Goal: Task Accomplishment & Management: Complete application form

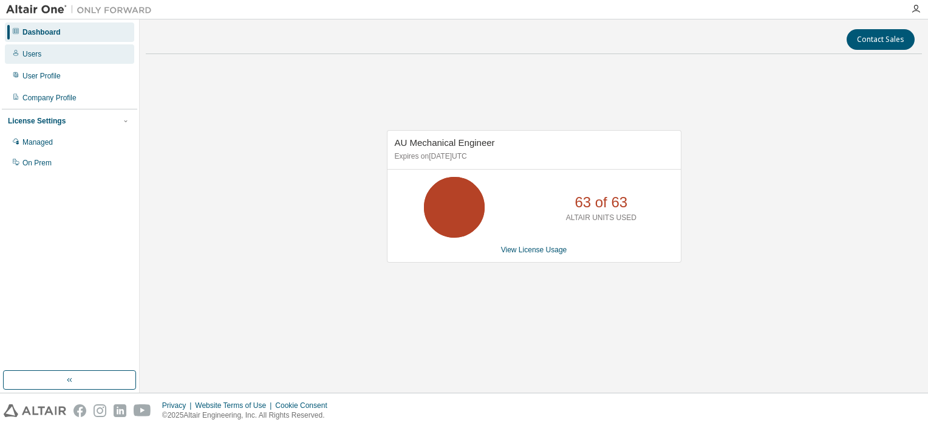
click at [53, 56] on div "Users" at bounding box center [69, 53] width 129 height 19
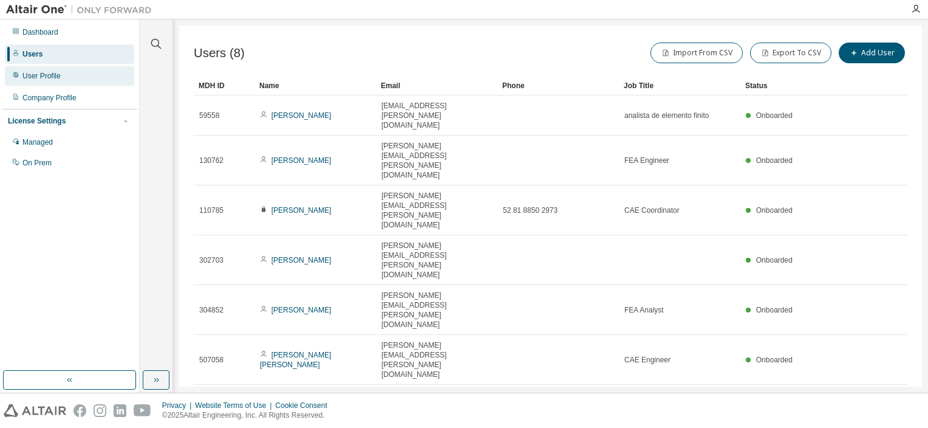
click at [56, 77] on div "User Profile" at bounding box center [41, 76] width 38 height 10
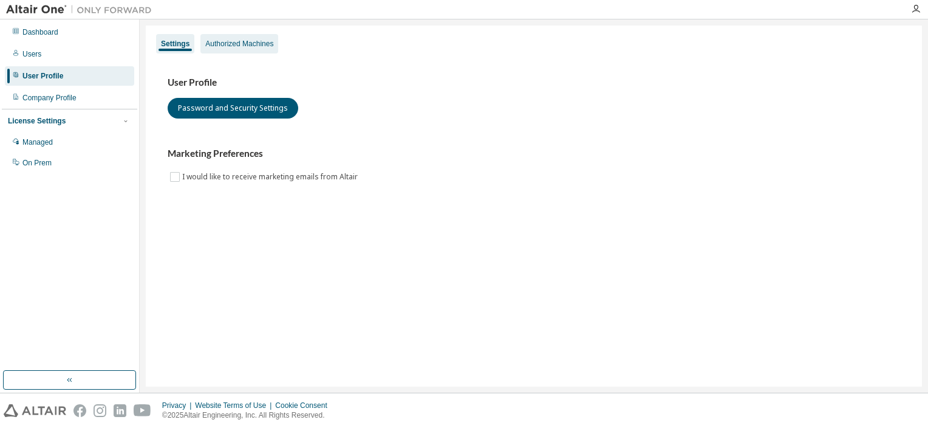
click at [233, 35] on div "Authorized Machines" at bounding box center [239, 43] width 78 height 19
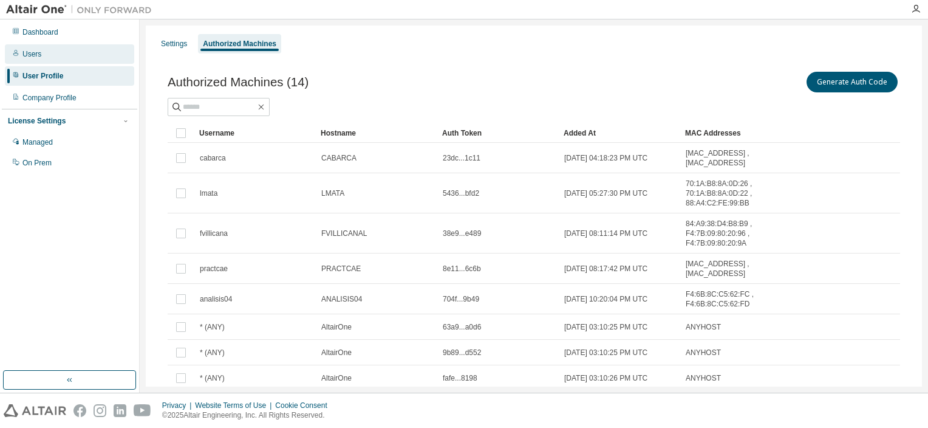
click at [42, 59] on div "Users" at bounding box center [69, 53] width 129 height 19
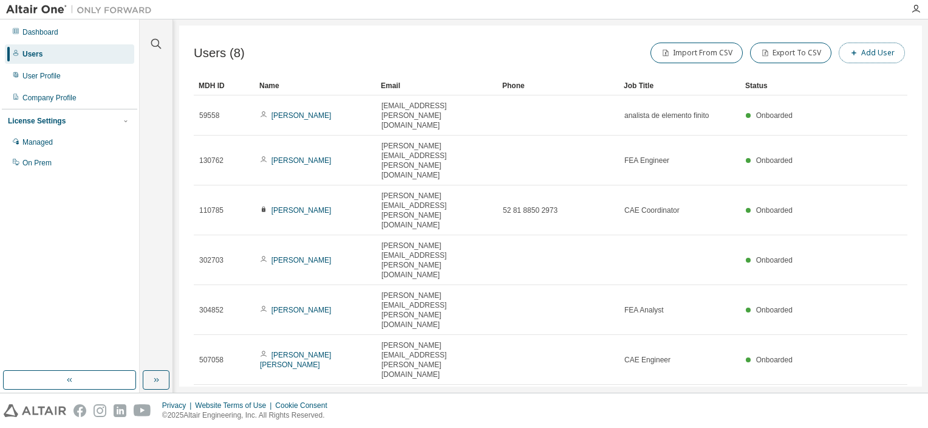
click at [865, 51] on button "Add User" at bounding box center [872, 53] width 66 height 21
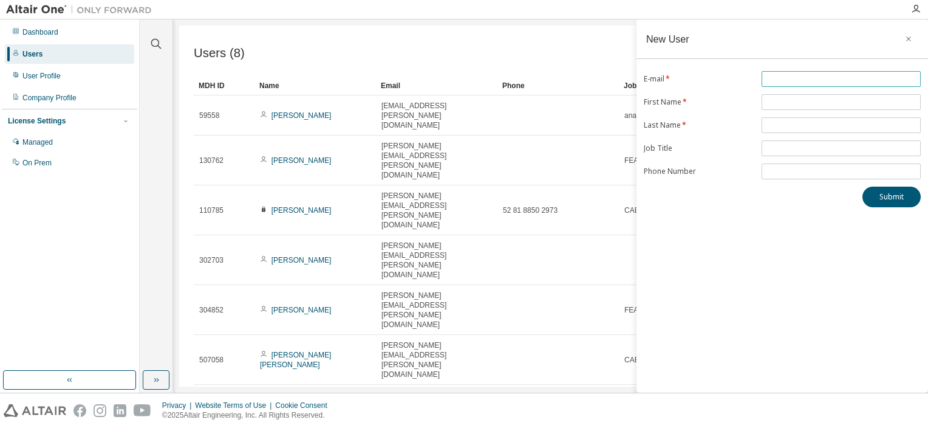
click at [823, 78] on input "text" at bounding box center [841, 79] width 153 height 10
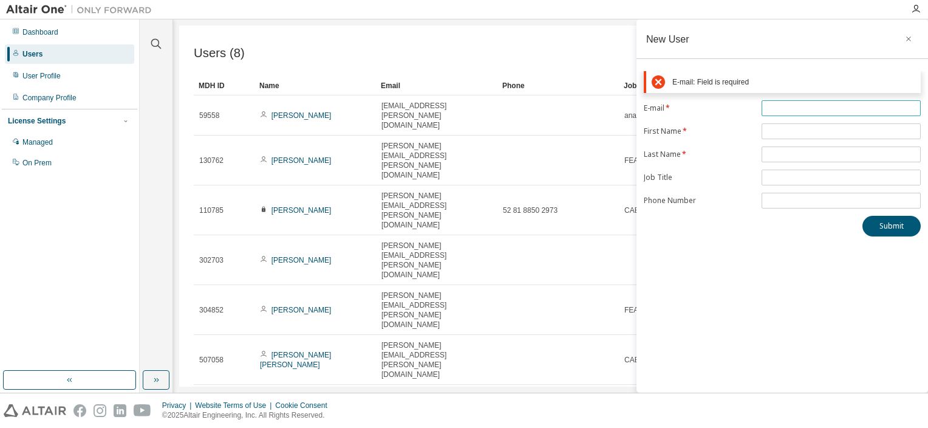
click at [792, 112] on input "text" at bounding box center [841, 108] width 153 height 10
type input "*"
type input "**********"
click at [782, 131] on form "**********" at bounding box center [782, 154] width 277 height 108
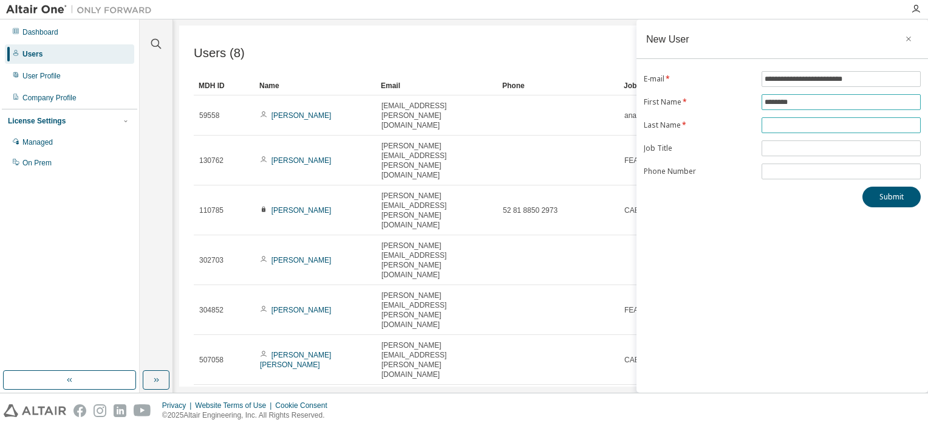
type input "********"
click at [789, 124] on input "text" at bounding box center [841, 125] width 153 height 10
type input "******"
click at [779, 151] on input "text" at bounding box center [841, 148] width 153 height 10
type input "**********"
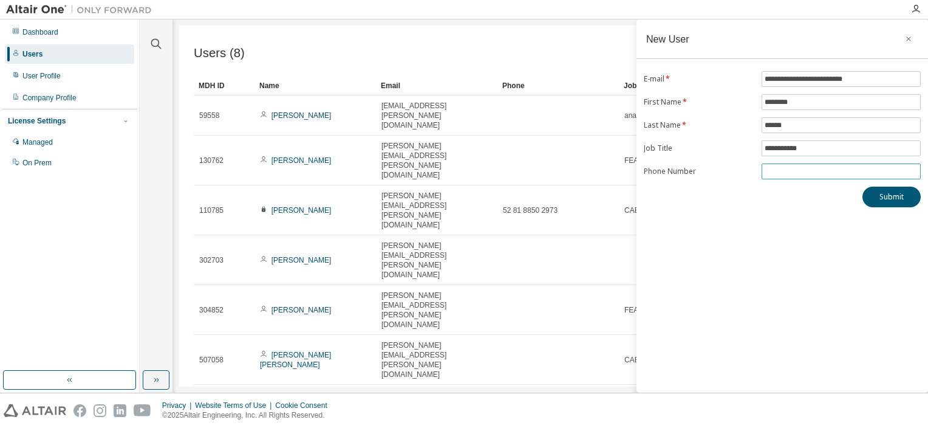
click at [785, 172] on input "tel" at bounding box center [841, 171] width 153 height 10
click at [800, 284] on div "**********" at bounding box center [781, 205] width 291 height 373
click at [888, 196] on button "Submit" at bounding box center [891, 196] width 58 height 21
click at [882, 194] on body "**********" at bounding box center [464, 214] width 928 height 428
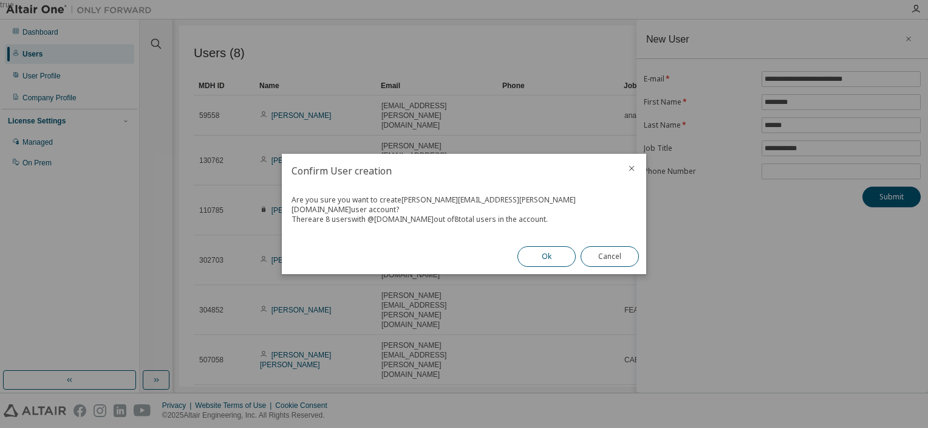
click at [547, 254] on button "Ok" at bounding box center [546, 256] width 58 height 21
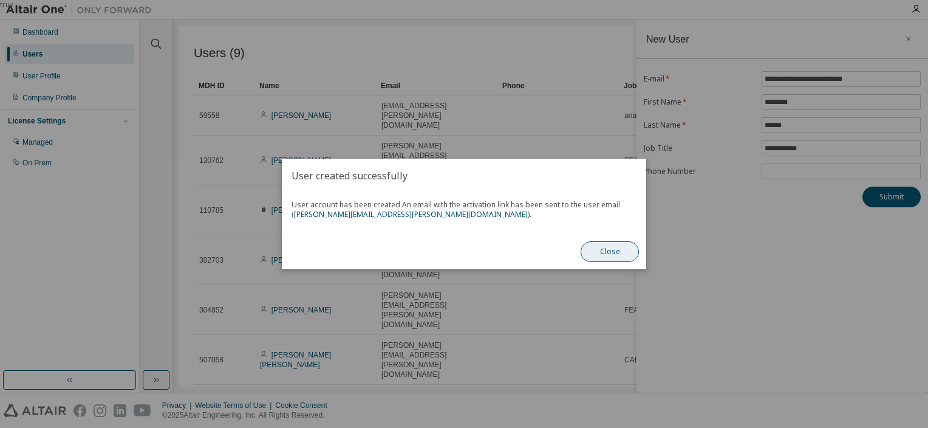
click at [607, 249] on button "Close" at bounding box center [610, 251] width 58 height 21
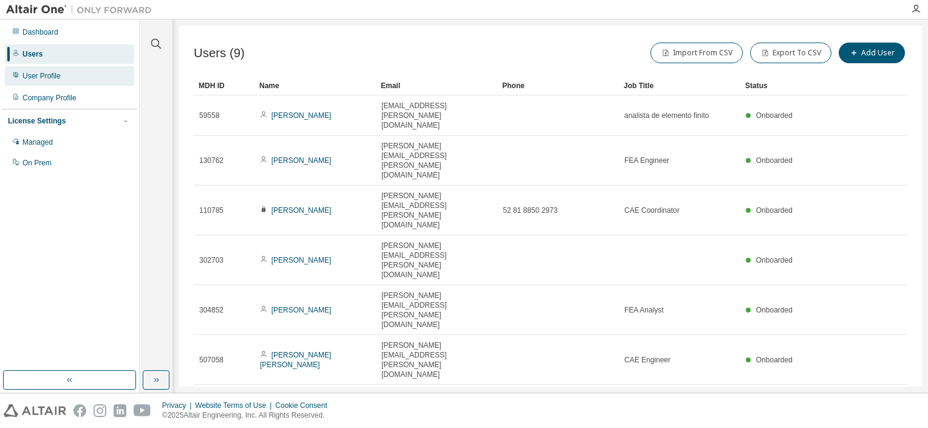
click at [55, 72] on div "User Profile" at bounding box center [41, 76] width 38 height 10
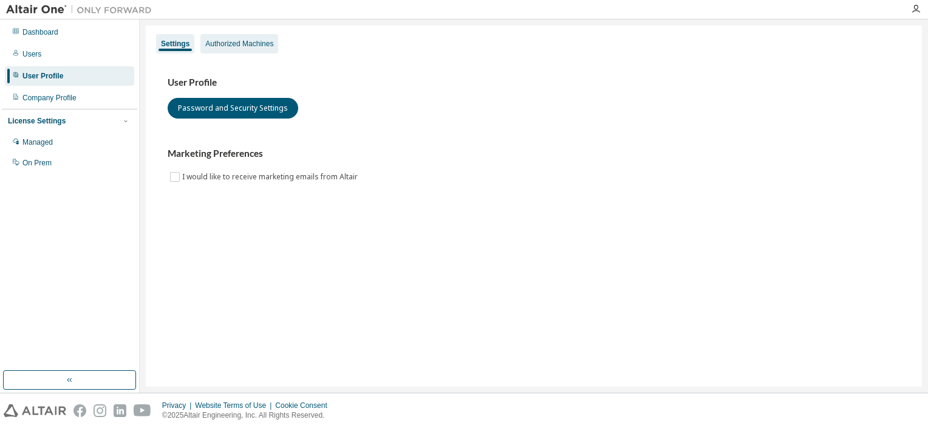
click at [245, 44] on div "Authorized Machines" at bounding box center [239, 44] width 68 height 10
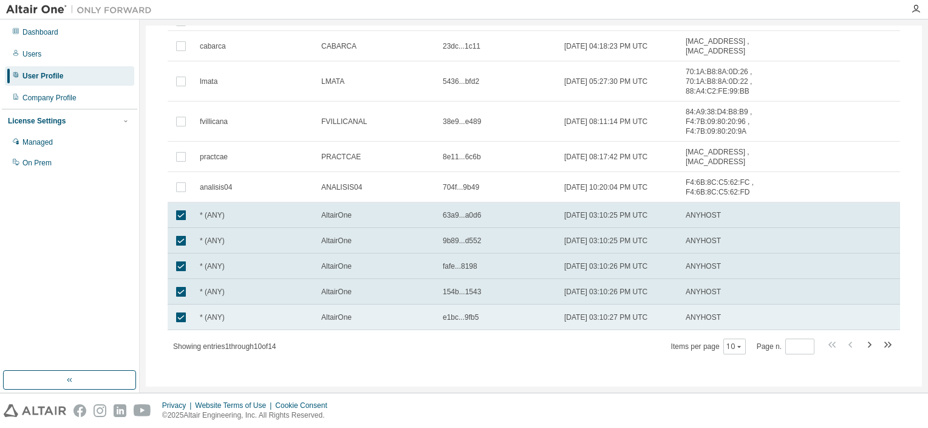
scroll to position [118, 0]
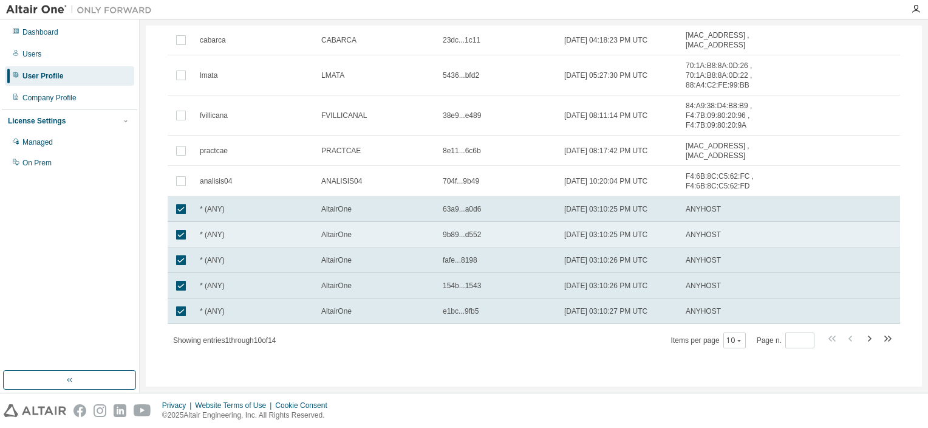
drag, startPoint x: 223, startPoint y: 238, endPoint x: 192, endPoint y: 231, distance: 32.4
click at [192, 231] on td at bounding box center [181, 235] width 27 height 26
click at [194, 233] on td at bounding box center [181, 235] width 27 height 26
click at [394, 350] on div "Authorized Machines (14) Generate Auth Code Delete Auth Token Clear Load Save S…" at bounding box center [533, 158] width 761 height 443
click at [880, 337] on icon "button" at bounding box center [887, 338] width 15 height 15
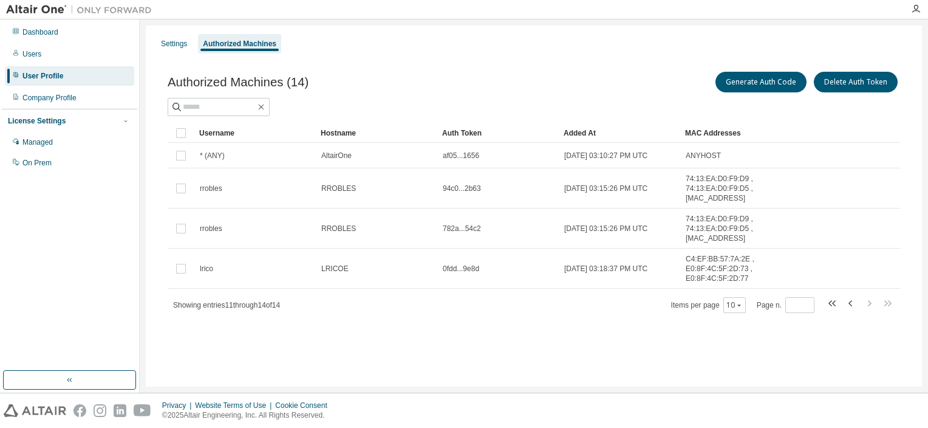
scroll to position [0, 0]
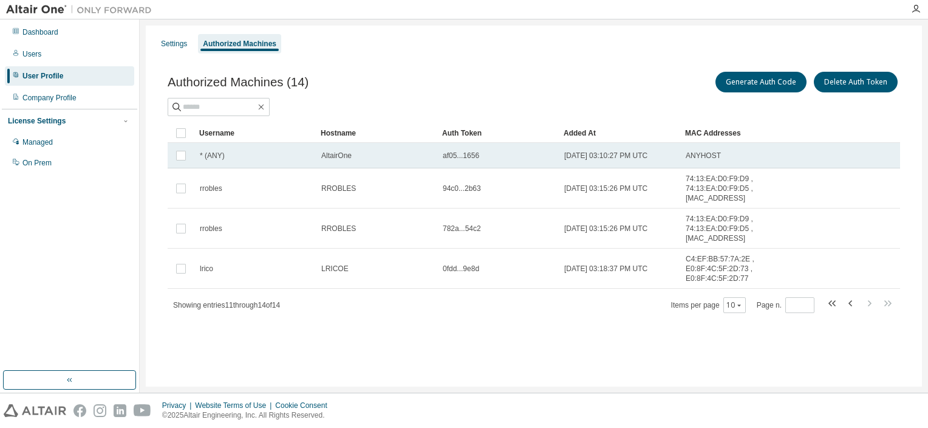
click at [239, 159] on div "* (ANY)" at bounding box center [255, 156] width 111 height 10
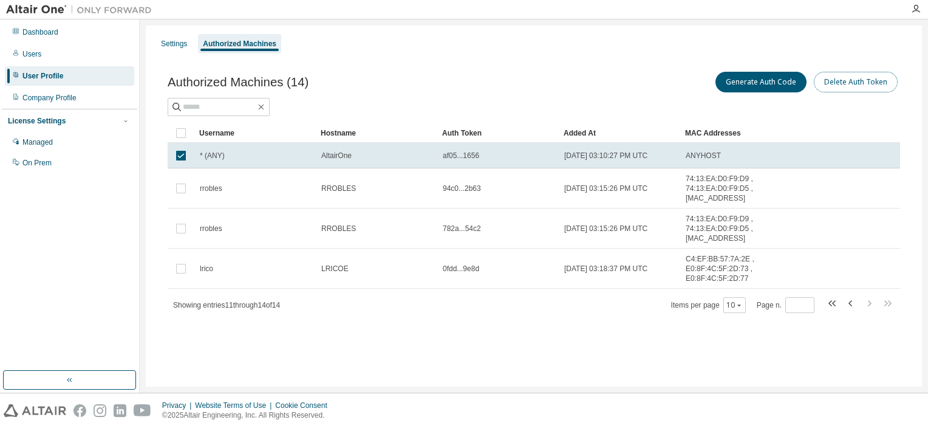
click at [845, 80] on button "Delete Auth Token" at bounding box center [856, 82] width 84 height 21
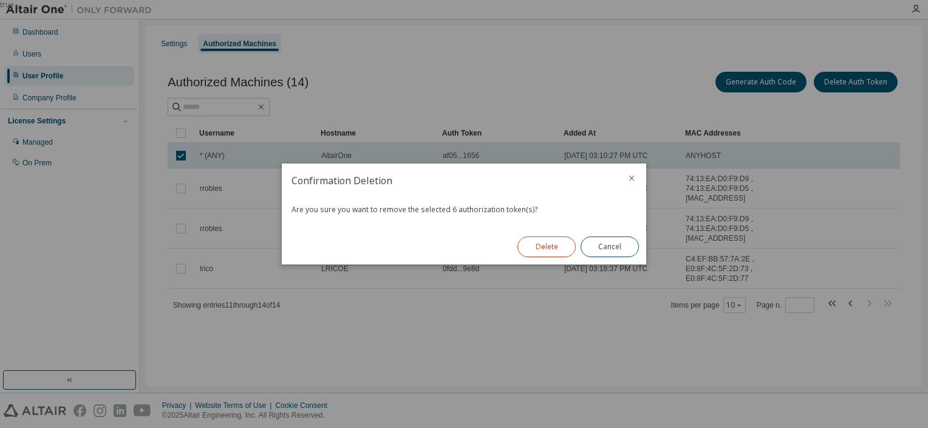
click at [545, 245] on button "Delete" at bounding box center [546, 246] width 58 height 21
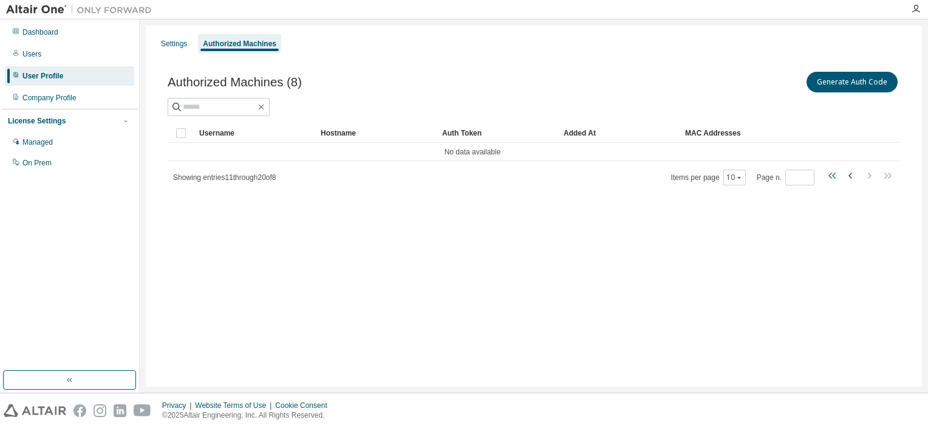
click at [829, 176] on icon "button" at bounding box center [832, 175] width 15 height 15
type input "*"
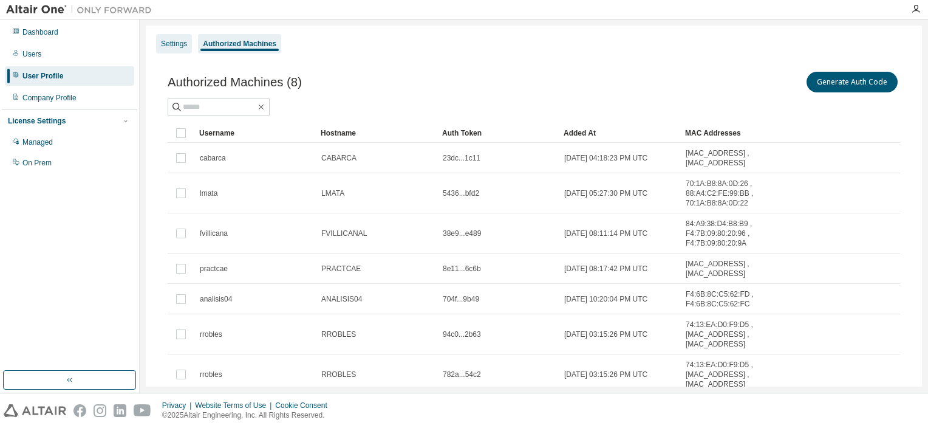
click at [186, 51] on div "Settings" at bounding box center [174, 43] width 36 height 19
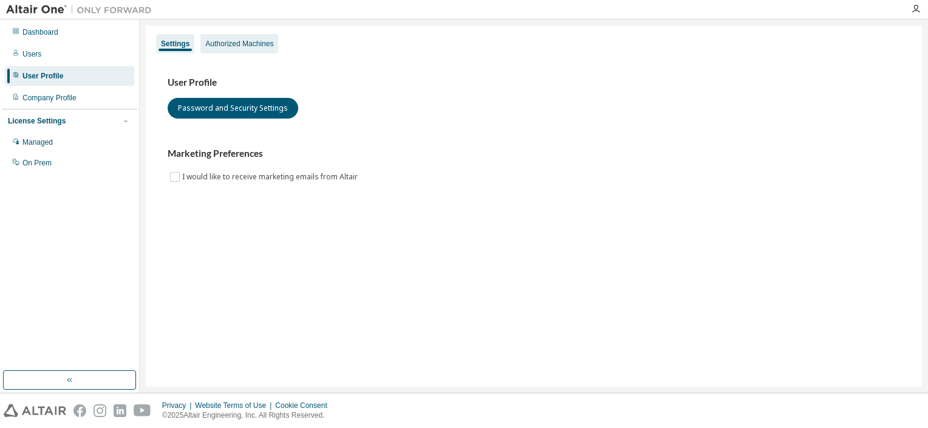
click at [227, 46] on div "Authorized Machines" at bounding box center [239, 44] width 68 height 10
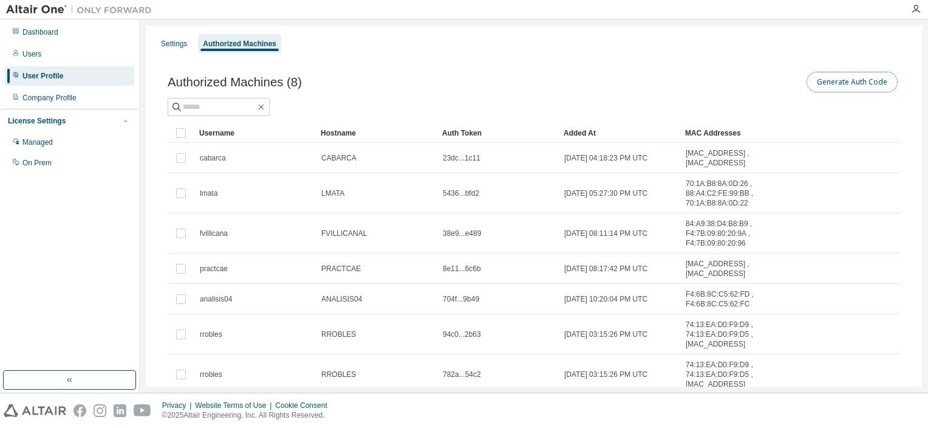
click at [855, 77] on button "Generate Auth Code" at bounding box center [851, 82] width 91 height 21
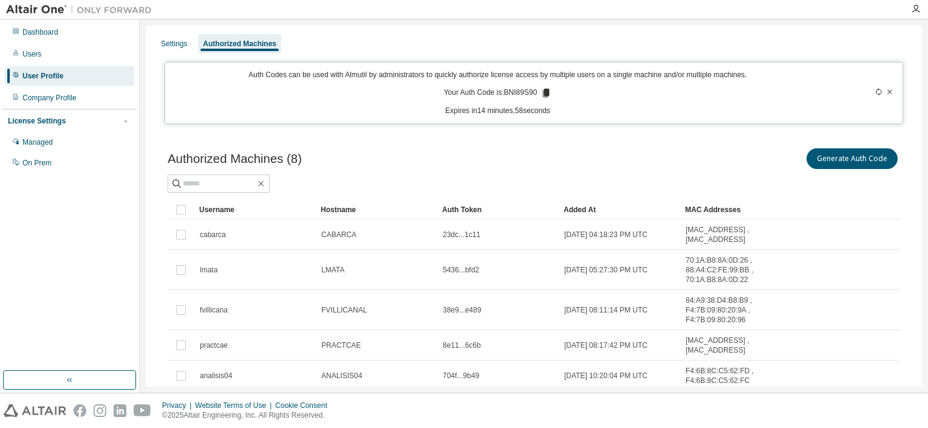
click at [543, 92] on icon at bounding box center [546, 93] width 7 height 9
click at [33, 51] on div "Users" at bounding box center [31, 54] width 19 height 10
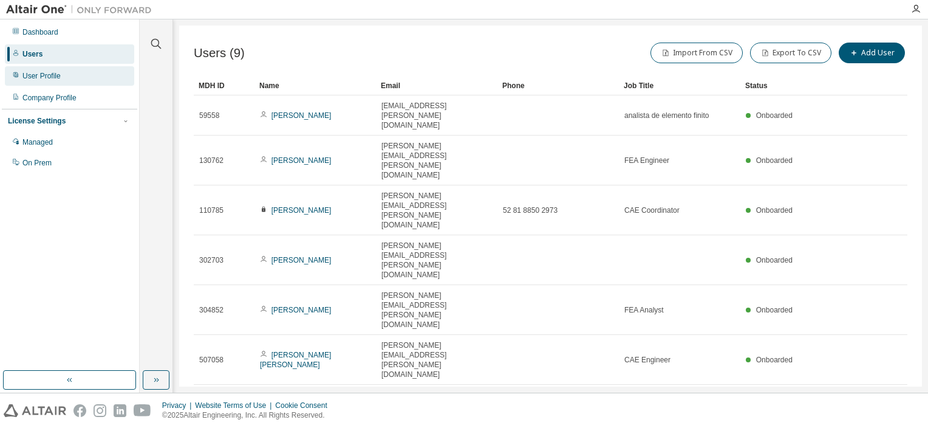
click at [51, 77] on div "User Profile" at bounding box center [41, 76] width 38 height 10
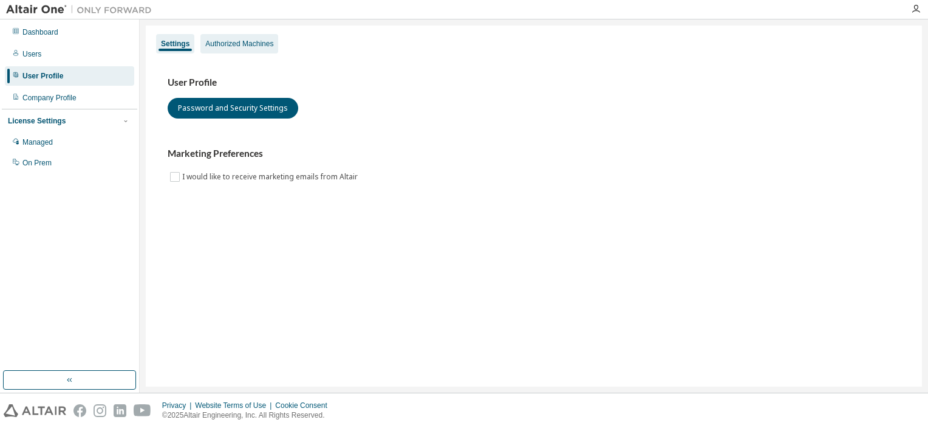
click at [259, 49] on div "Authorized Machines" at bounding box center [239, 43] width 78 height 19
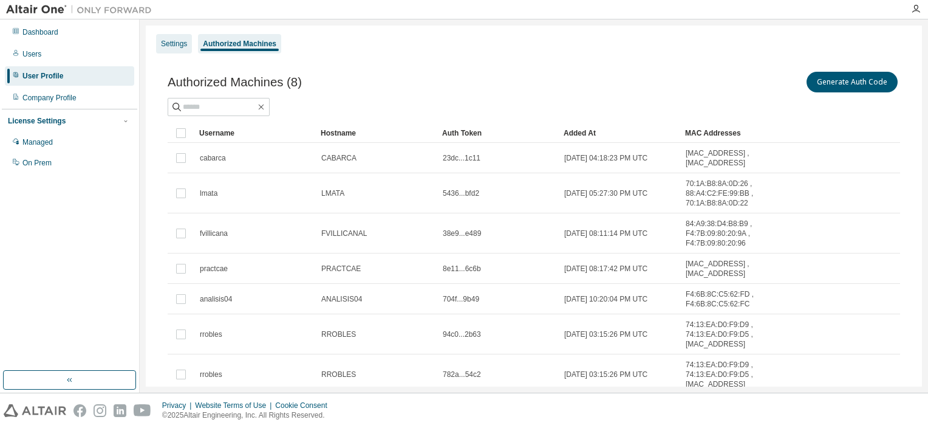
click at [168, 48] on div "Settings" at bounding box center [174, 44] width 26 height 10
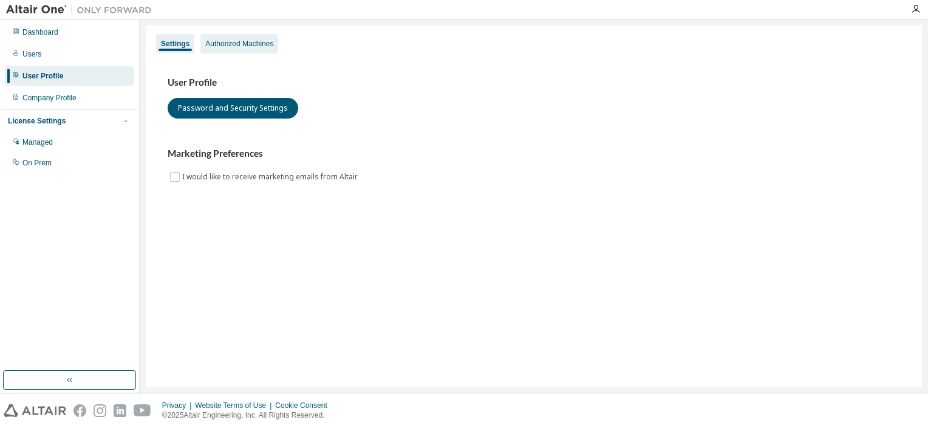
click at [222, 38] on div "Authorized Machines" at bounding box center [239, 43] width 78 height 19
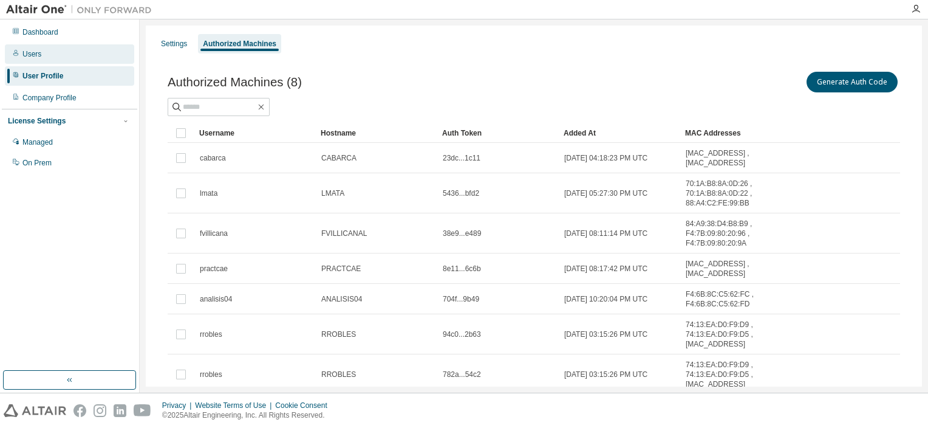
click at [44, 55] on div "Users" at bounding box center [69, 53] width 129 height 19
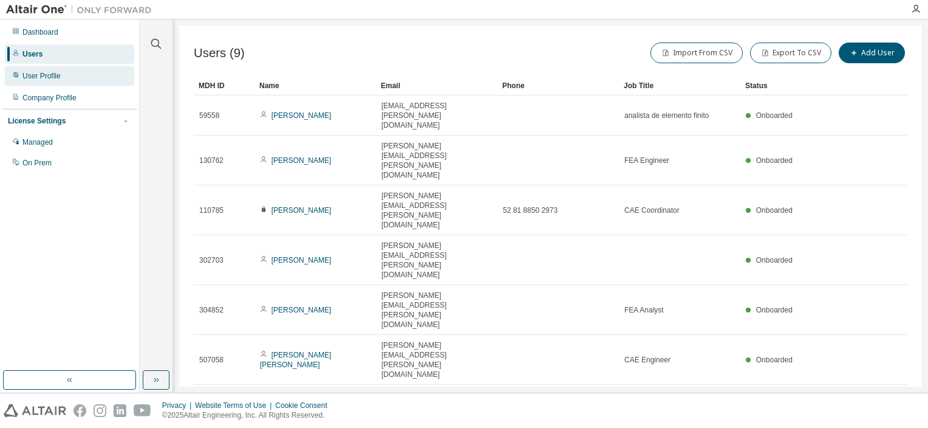
click at [47, 80] on div "User Profile" at bounding box center [41, 76] width 38 height 10
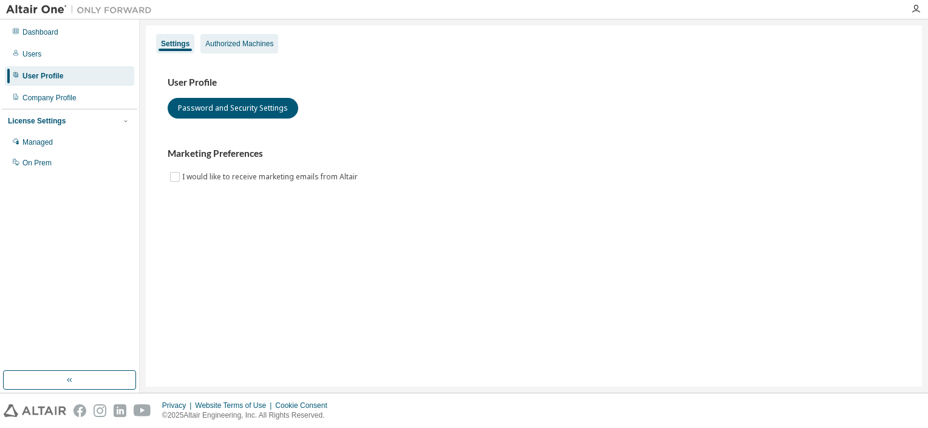
click at [240, 50] on div "Authorized Machines" at bounding box center [239, 43] width 78 height 19
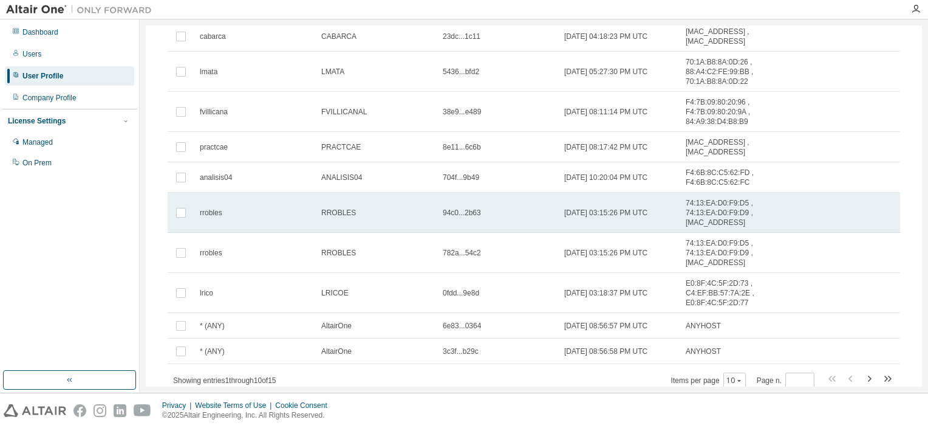
scroll to position [162, 0]
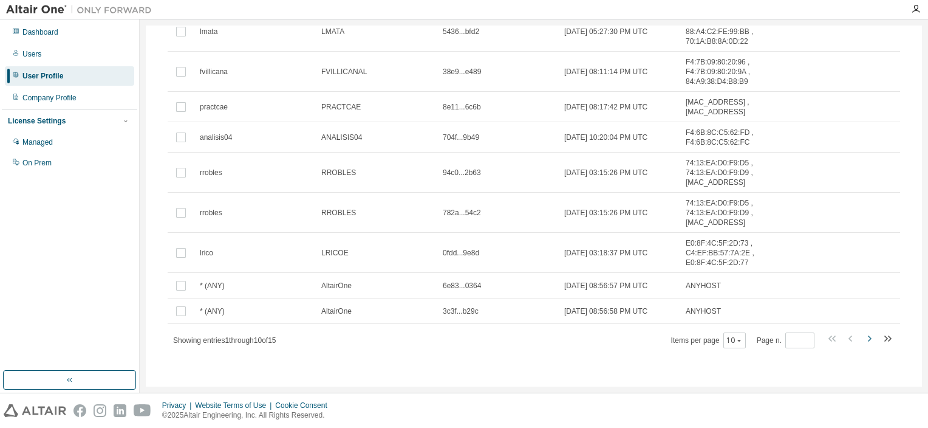
click at [862, 338] on icon "button" at bounding box center [869, 338] width 15 height 15
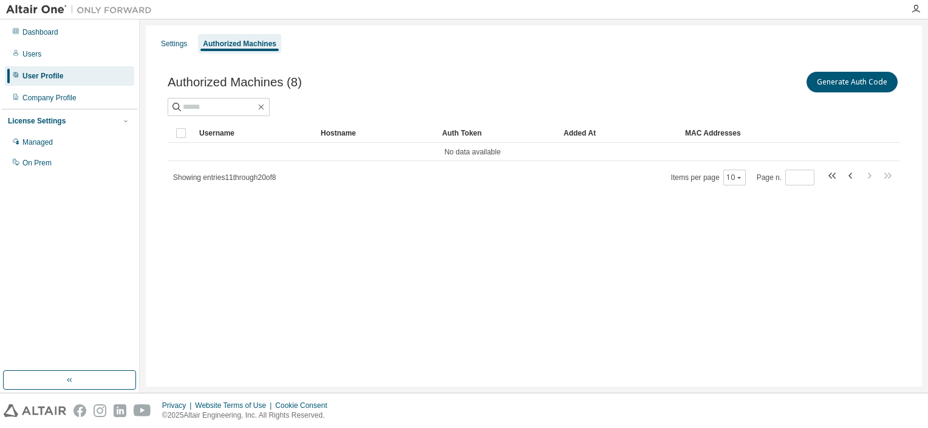
scroll to position [0, 0]
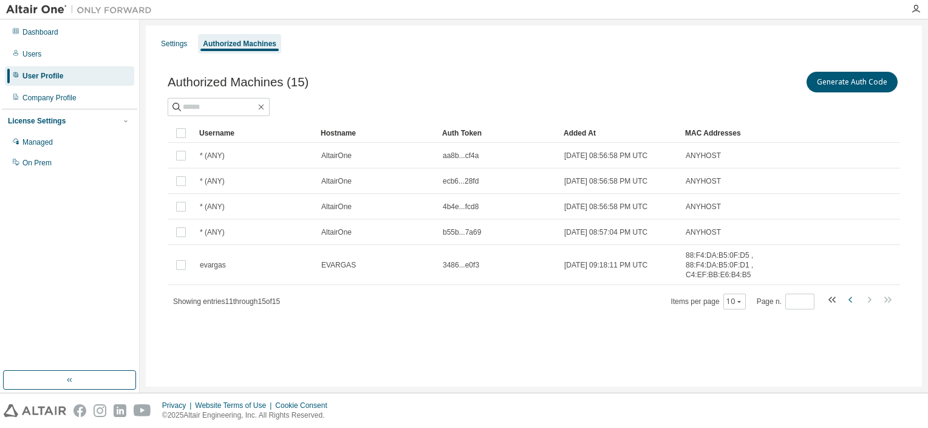
click at [845, 299] on icon "button" at bounding box center [850, 299] width 15 height 15
type input "*"
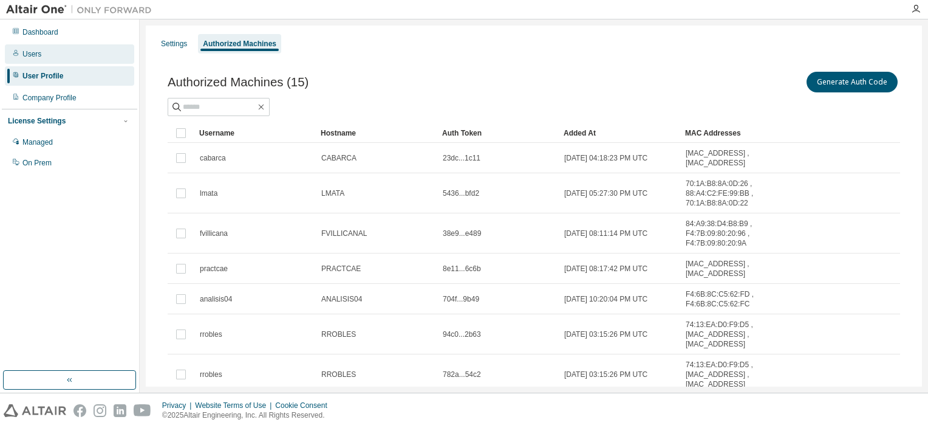
click at [29, 48] on div "Users" at bounding box center [69, 53] width 129 height 19
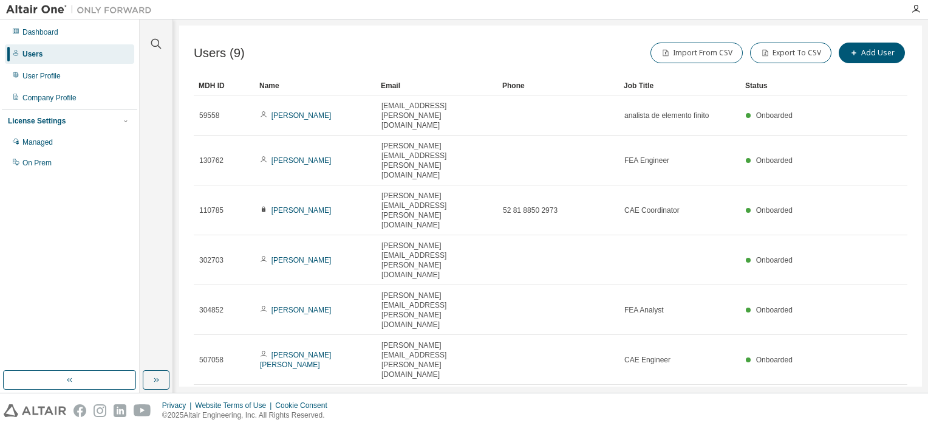
click at [922, 5] on div at bounding box center [916, 9] width 24 height 10
click at [918, 12] on icon "button" at bounding box center [916, 9] width 10 height 10
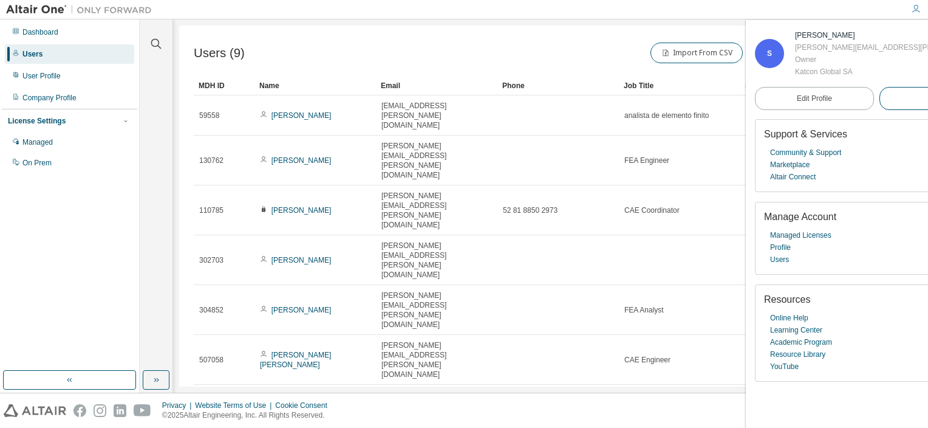
click at [927, 97] on span "Logout" at bounding box center [938, 98] width 22 height 12
